Goal: Task Accomplishment & Management: Use online tool/utility

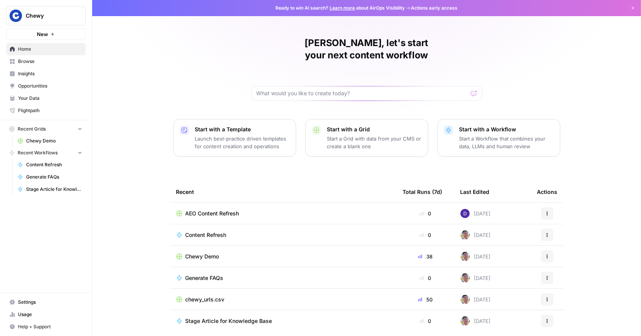
click at [42, 14] on span "Chewy" at bounding box center [49, 16] width 46 height 8
click at [150, 55] on div "Nick, let's start your next content workflow Start with a Template Launch best-…" at bounding box center [366, 183] width 549 height 366
click at [53, 20] on button "Chewy" at bounding box center [46, 15] width 80 height 19
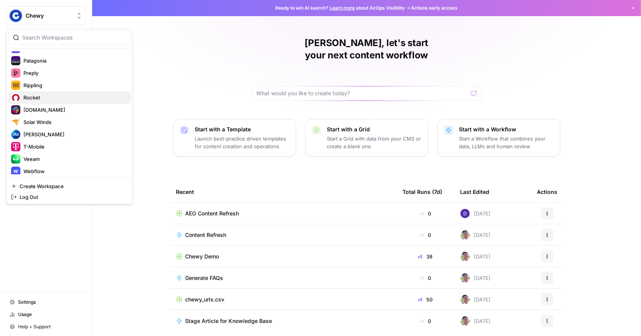
scroll to position [369, 0]
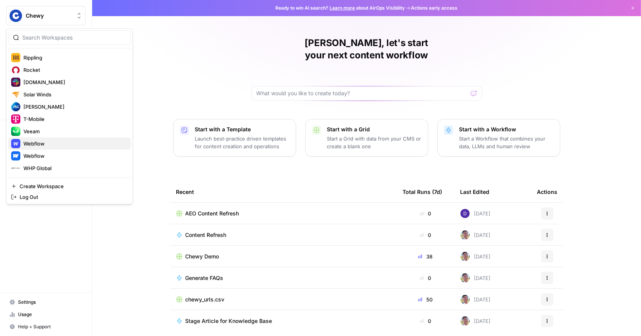
click at [44, 145] on span "Webflow" at bounding box center [73, 144] width 101 height 8
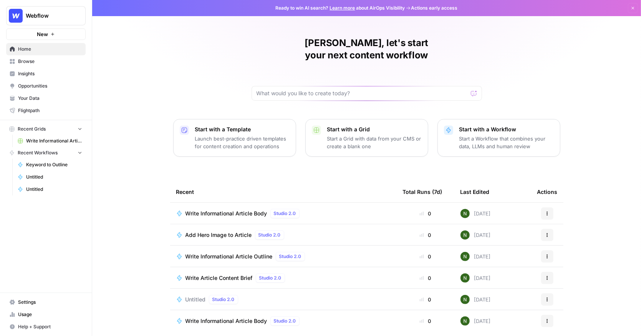
scroll to position [17, 0]
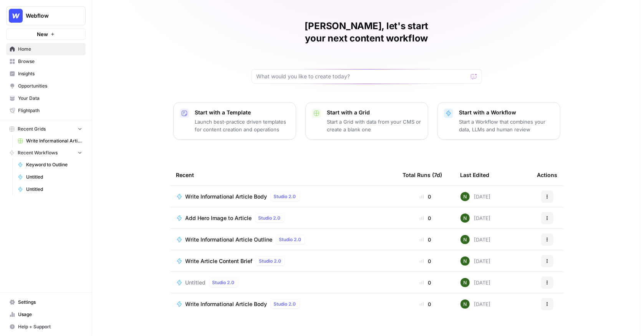
click at [423, 164] on div "Total Runs (7d)" at bounding box center [423, 174] width 40 height 21
click at [43, 136] on link "Write Informational Article" at bounding box center [49, 141] width 71 height 12
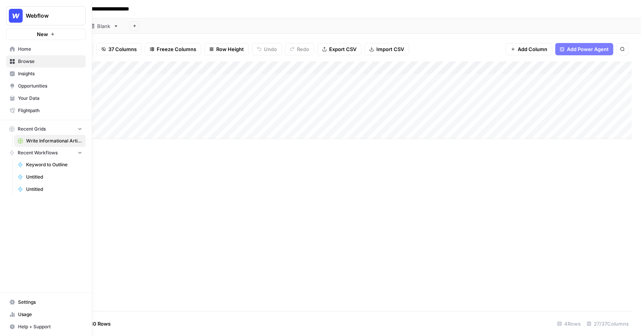
click at [29, 161] on span "Keyword to Outline" at bounding box center [54, 164] width 56 height 7
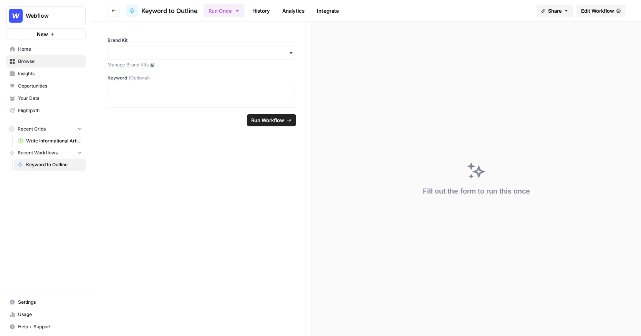
click at [28, 50] on span "Home" at bounding box center [50, 49] width 64 height 7
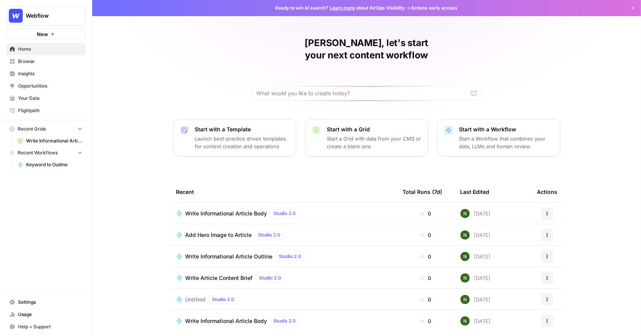
click at [220, 210] on span "Write Informational Article Body" at bounding box center [227, 214] width 82 height 8
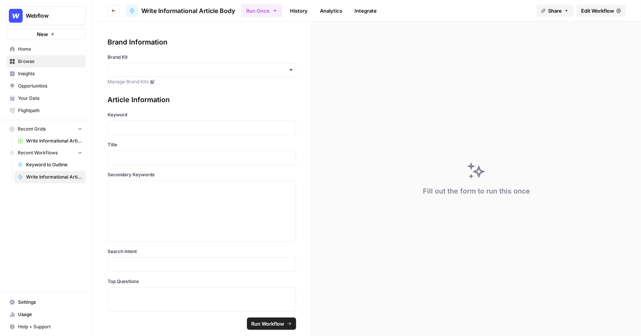
click at [55, 18] on span "Webflow" at bounding box center [49, 16] width 46 height 8
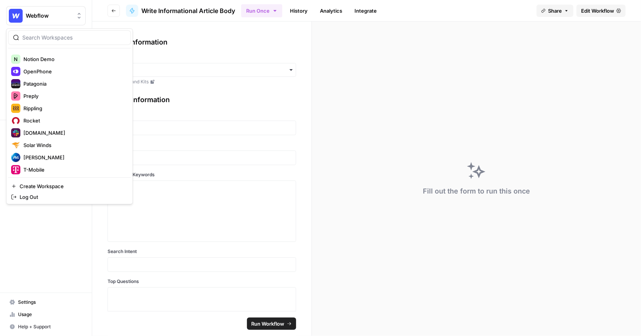
scroll to position [369, 0]
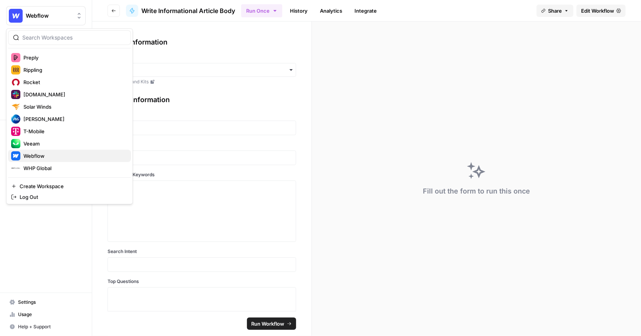
click at [47, 156] on span "Webflow" at bounding box center [73, 156] width 101 height 8
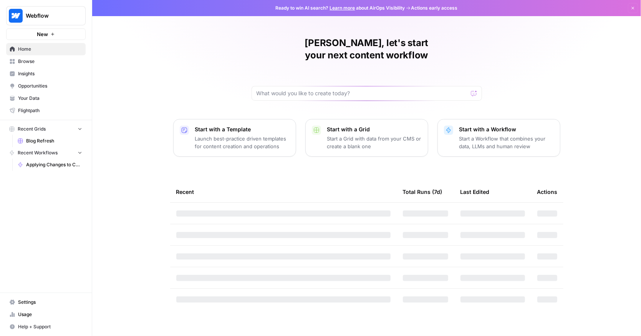
click at [38, 141] on span "Blog Refresh" at bounding box center [54, 141] width 56 height 7
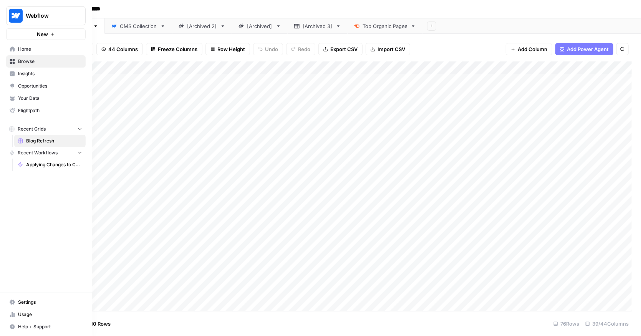
click at [38, 62] on span "Browse" at bounding box center [50, 61] width 64 height 7
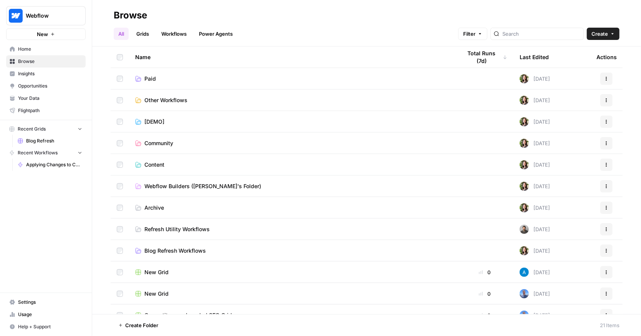
click at [40, 13] on span "Webflow" at bounding box center [49, 16] width 46 height 8
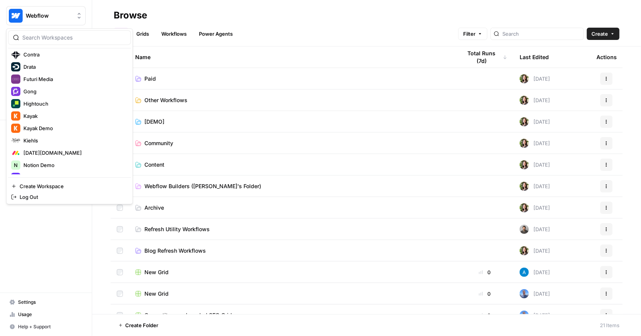
scroll to position [225, 0]
click at [51, 95] on div "Gong" at bounding box center [69, 90] width 117 height 9
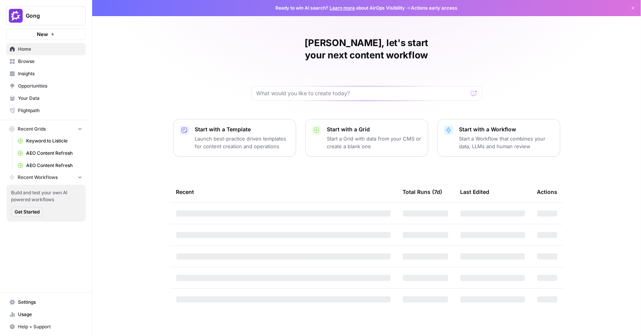
click at [47, 140] on span "Keyword to Listicle" at bounding box center [54, 141] width 56 height 7
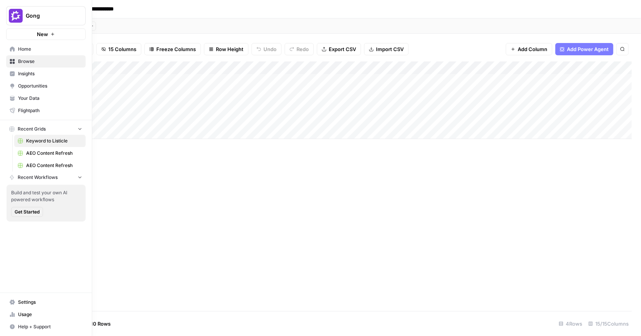
click at [38, 156] on span "AEO Content Refresh" at bounding box center [54, 153] width 56 height 7
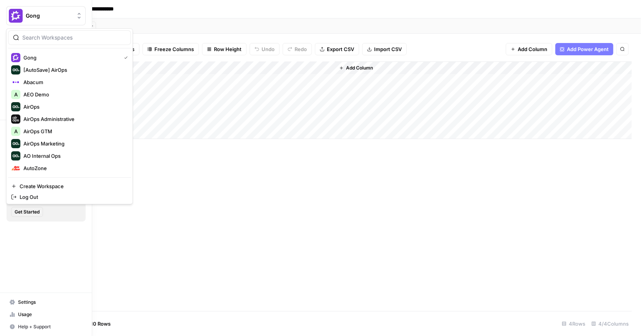
click at [30, 18] on span "Gong" at bounding box center [49, 16] width 46 height 8
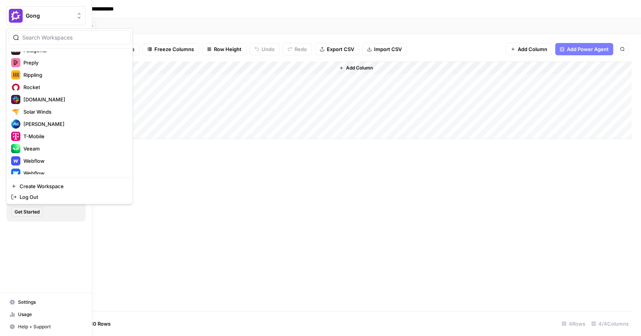
scroll to position [369, 0]
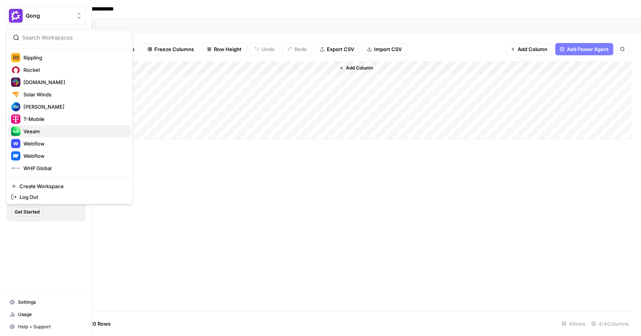
click at [35, 128] on span "Veeam" at bounding box center [73, 132] width 101 height 8
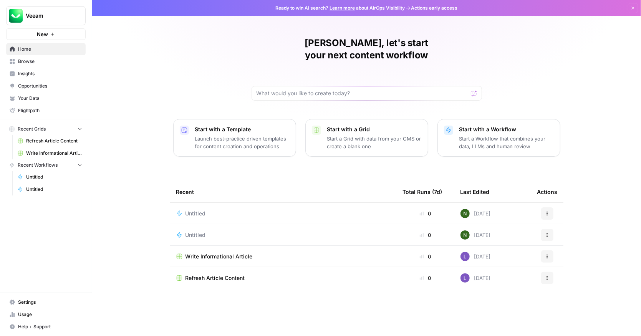
click at [50, 155] on span "Write Informational Article" at bounding box center [54, 153] width 56 height 7
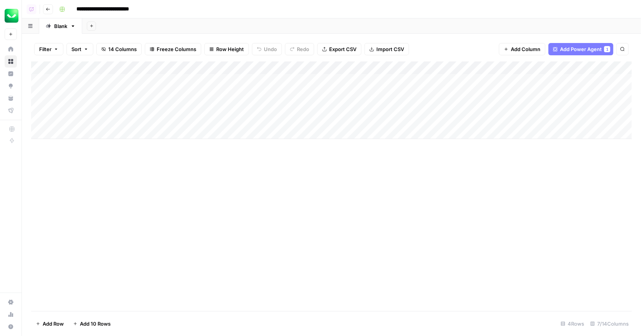
click at [257, 66] on div "Add Column" at bounding box center [331, 100] width 601 height 78
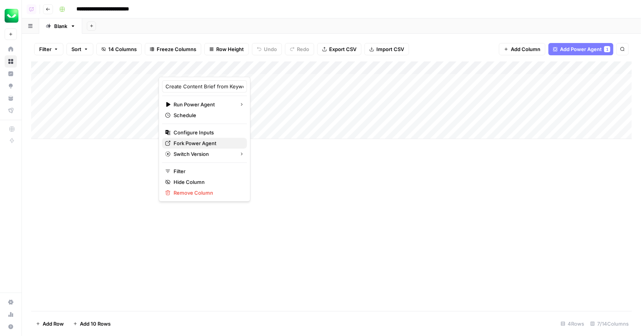
click at [202, 140] on span "Fork Power Agent" at bounding box center [207, 143] width 67 height 8
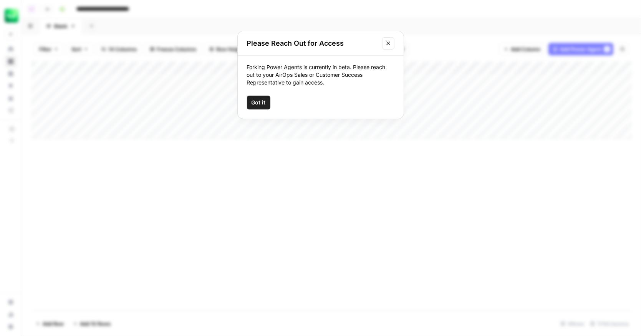
click at [389, 43] on icon "Close modal" at bounding box center [388, 43] width 6 height 6
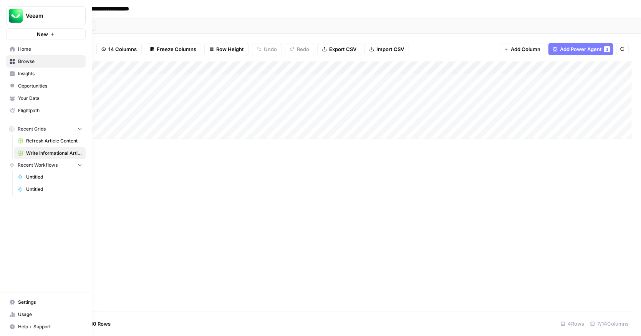
click at [26, 17] on span "Veeam" at bounding box center [49, 16] width 46 height 8
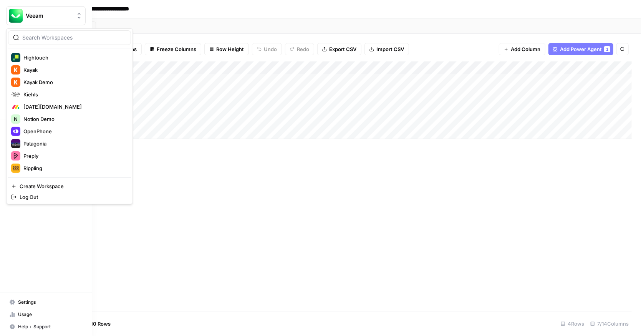
scroll to position [357, 0]
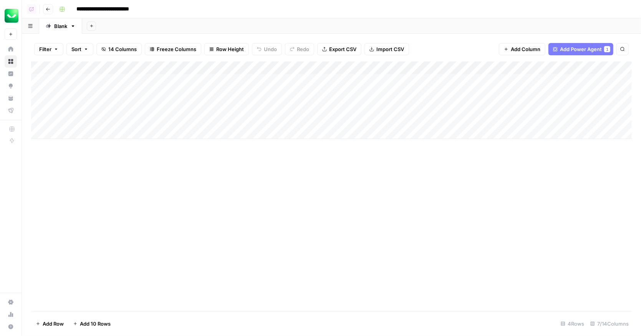
click at [227, 148] on div "Add Column" at bounding box center [331, 186] width 601 height 250
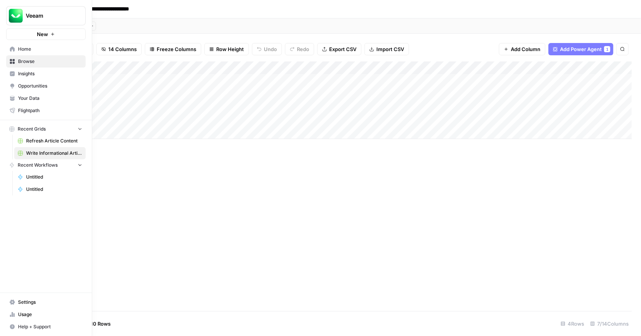
click at [13, 18] on img "Workspace: Veeam" at bounding box center [16, 16] width 14 height 14
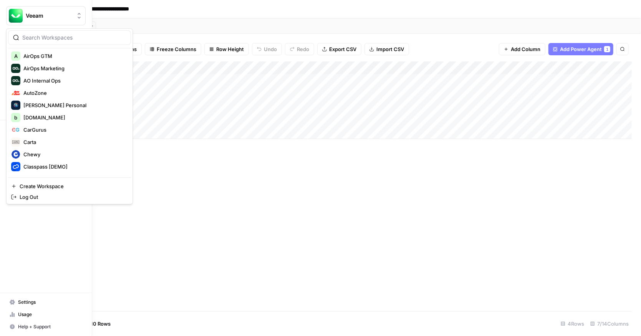
scroll to position [0, 0]
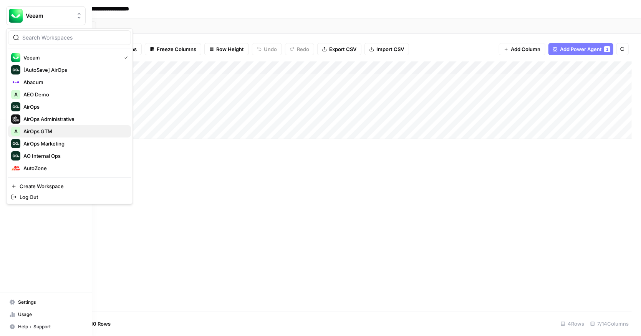
click at [46, 128] on span "AirOps GTM" at bounding box center [73, 132] width 101 height 8
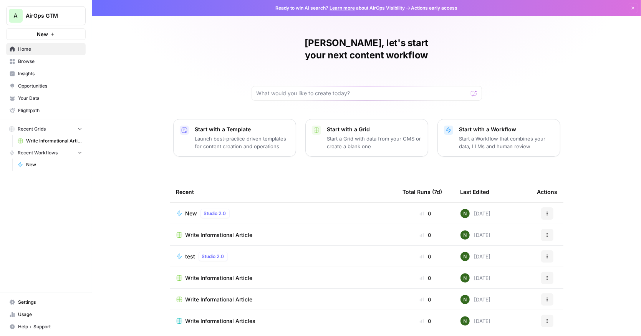
click at [40, 141] on span "Write Informational Article" at bounding box center [54, 141] width 56 height 7
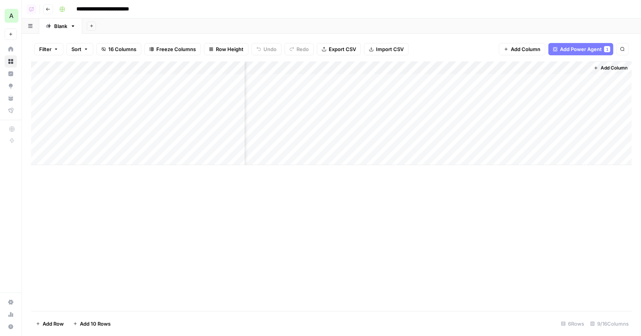
scroll to position [0, 1]
click at [520, 67] on div "Add Column" at bounding box center [331, 113] width 601 height 104
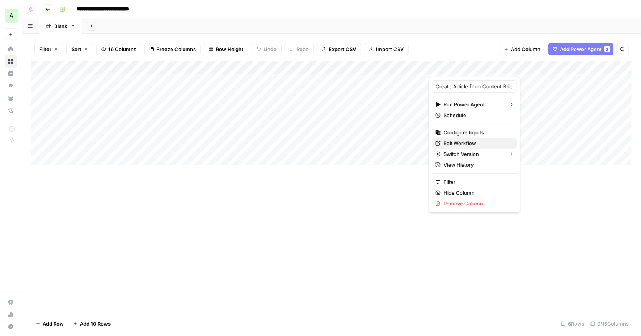
click at [463, 142] on span "Edit Workflow" at bounding box center [477, 143] width 67 height 8
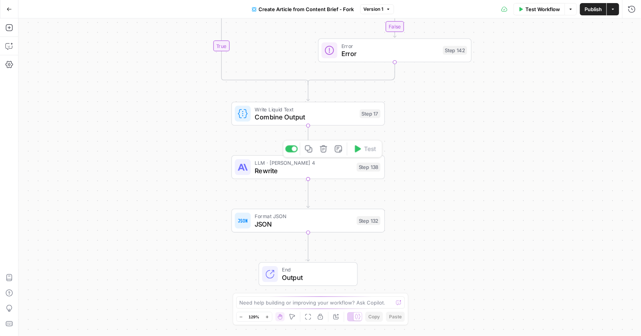
click at [267, 171] on span "Rewrite" at bounding box center [304, 171] width 98 height 10
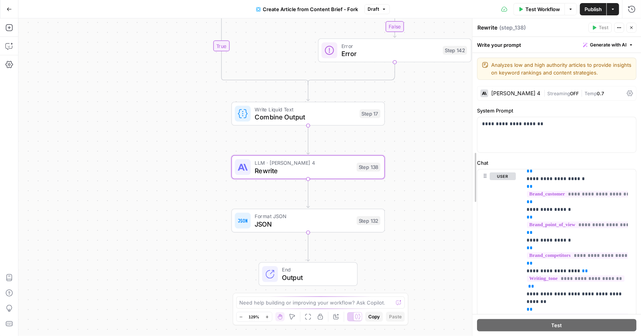
scroll to position [105, 0]
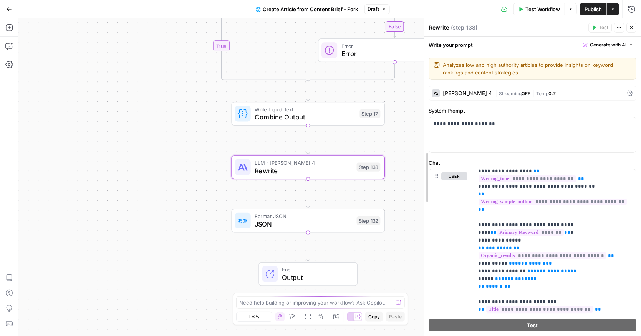
drag, startPoint x: 488, startPoint y: 156, endPoint x: 421, endPoint y: 150, distance: 67.5
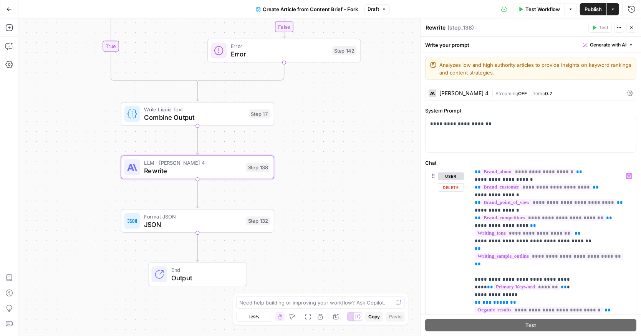
scroll to position [0, 0]
